Goal: Information Seeking & Learning: Learn about a topic

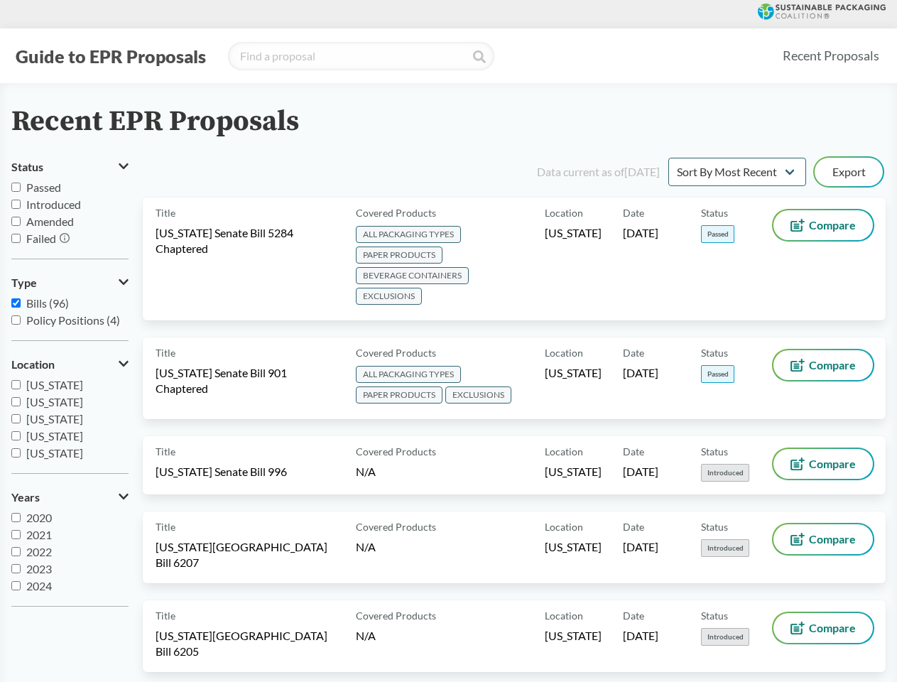
click at [110, 56] on button "Guide to EPR Proposals" at bounding box center [110, 56] width 199 height 23
click at [70, 167] on button "Status" at bounding box center [69, 167] width 117 height 24
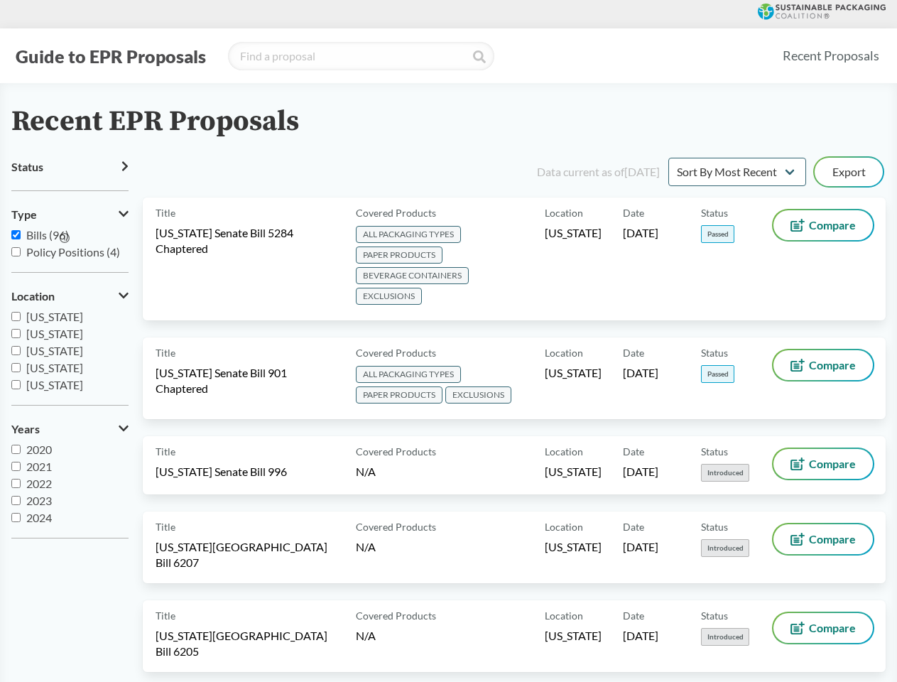
click at [65, 239] on icon at bounding box center [65, 238] width 10 height 10
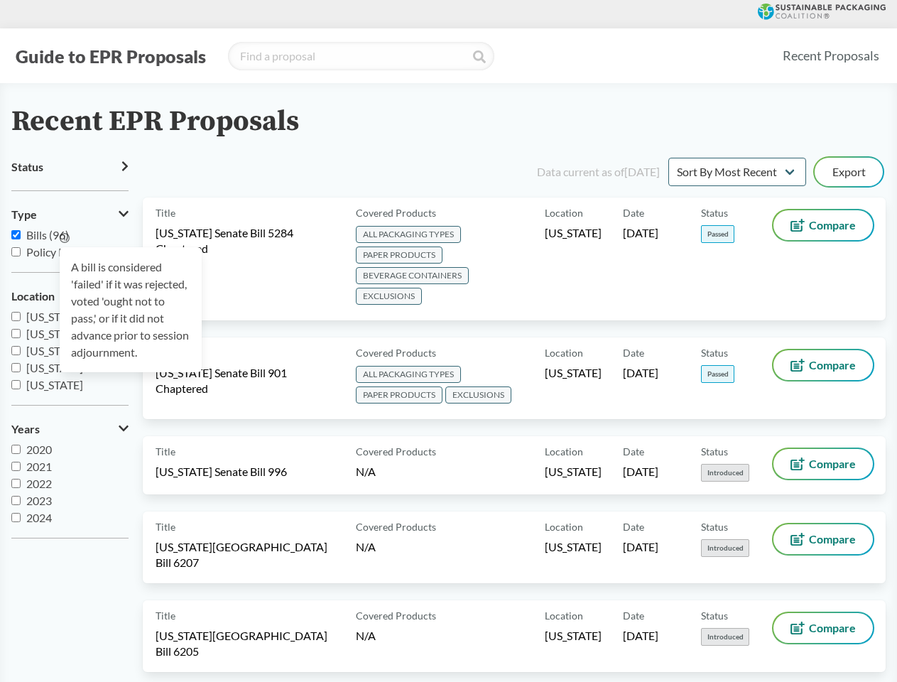
click at [70, 283] on div "A bill is considered 'failed' if it was rejected, voted 'ought not to pass,' or…" at bounding box center [131, 309] width 142 height 125
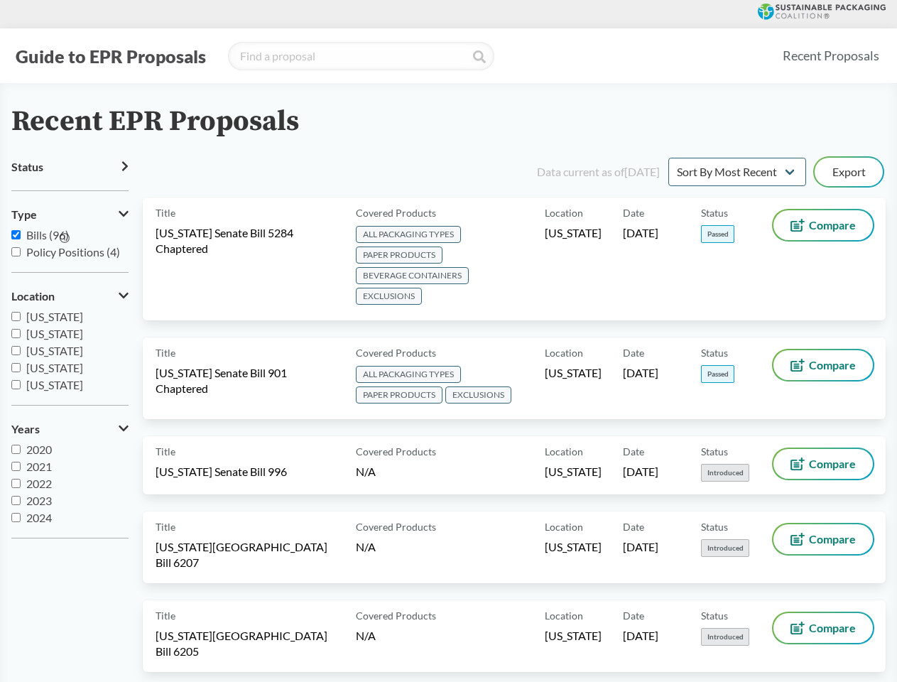
click at [70, 364] on span "[US_STATE]" at bounding box center [54, 367] width 57 height 13
click at [21, 364] on input "[US_STATE]" at bounding box center [15, 367] width 9 height 9
checkbox input "true"
click at [70, 497] on label "2023" at bounding box center [69, 500] width 117 height 17
click at [21, 497] on input "2023" at bounding box center [15, 500] width 9 height 9
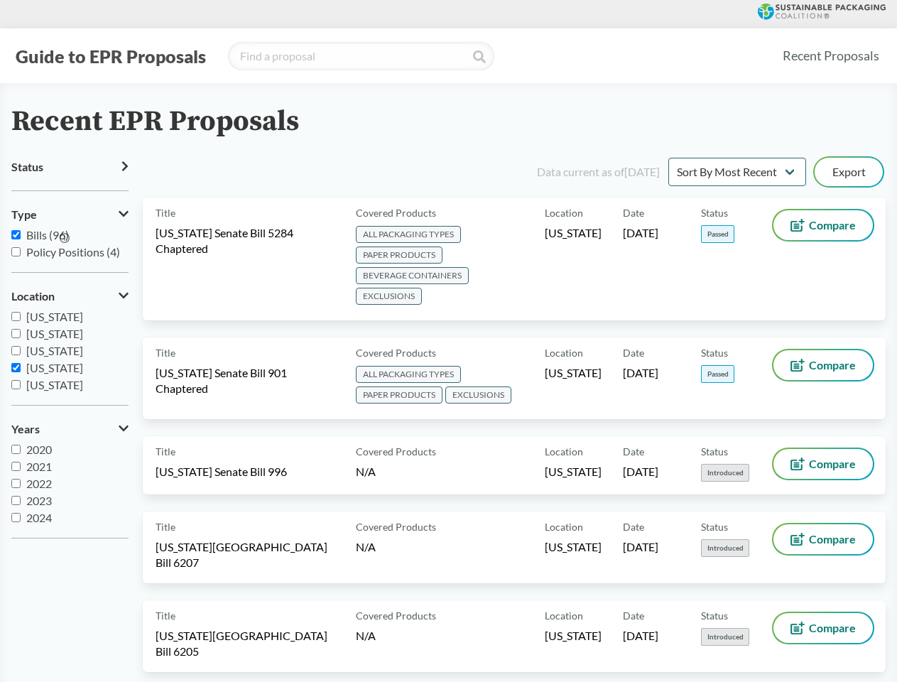
checkbox input "true"
